Goal: Transaction & Acquisition: Purchase product/service

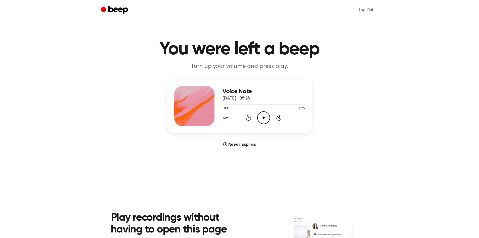
click at [265, 116] on icon "Play Audio" at bounding box center [263, 117] width 13 height 13
click at [225, 119] on button "1.0x" at bounding box center [227, 118] width 8 height 9
click at [234, 156] on li "1.2x" at bounding box center [232, 157] width 19 height 9
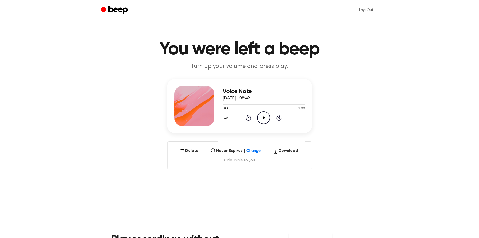
click at [265, 117] on icon "Play Audio" at bounding box center [263, 117] width 13 height 13
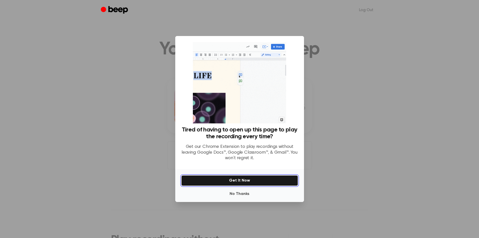
click at [246, 178] on button "Get It Now" at bounding box center [239, 180] width 117 height 11
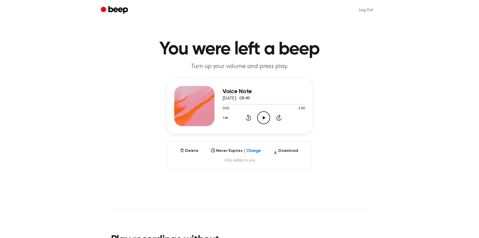
click at [261, 116] on icon "Play Audio" at bounding box center [263, 117] width 13 height 13
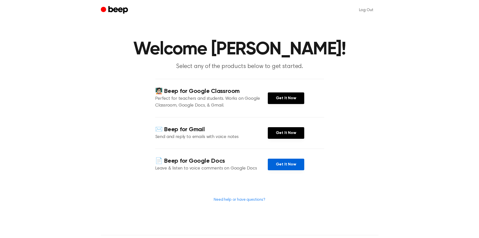
click at [291, 167] on link "Get It Now" at bounding box center [286, 165] width 36 height 12
